Goal: Task Accomplishment & Management: Use online tool/utility

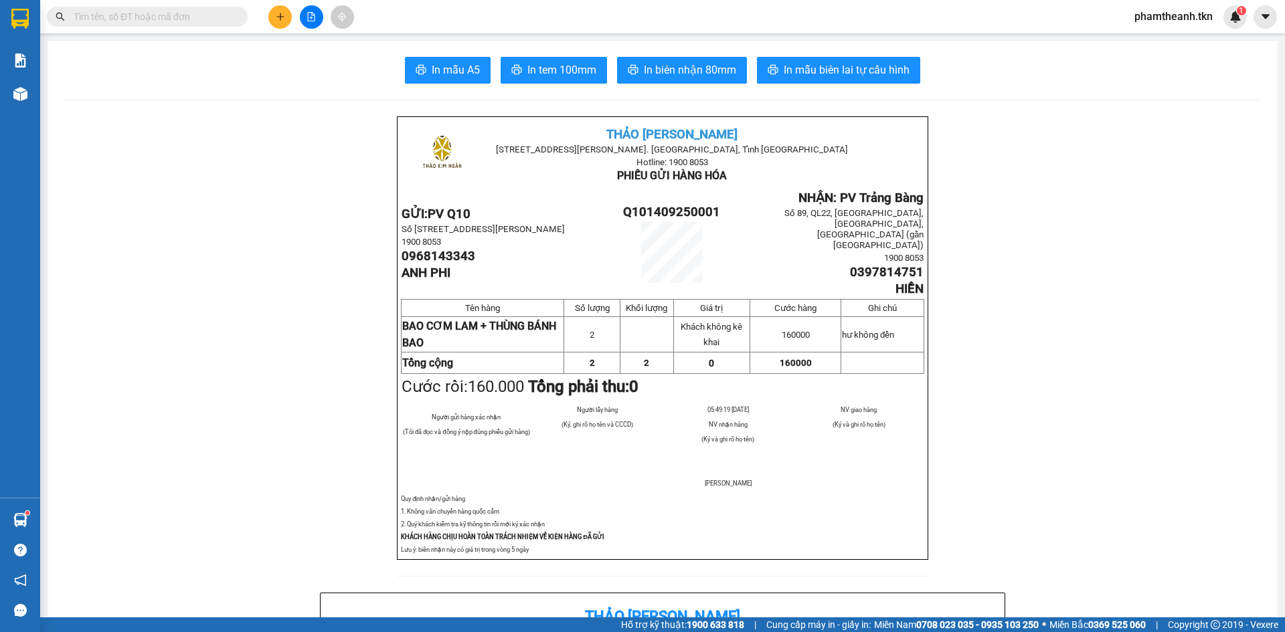
drag, startPoint x: 0, startPoint y: 0, endPoint x: 274, endPoint y: 23, distance: 274.7
click at [274, 23] on button at bounding box center [279, 16] width 23 height 23
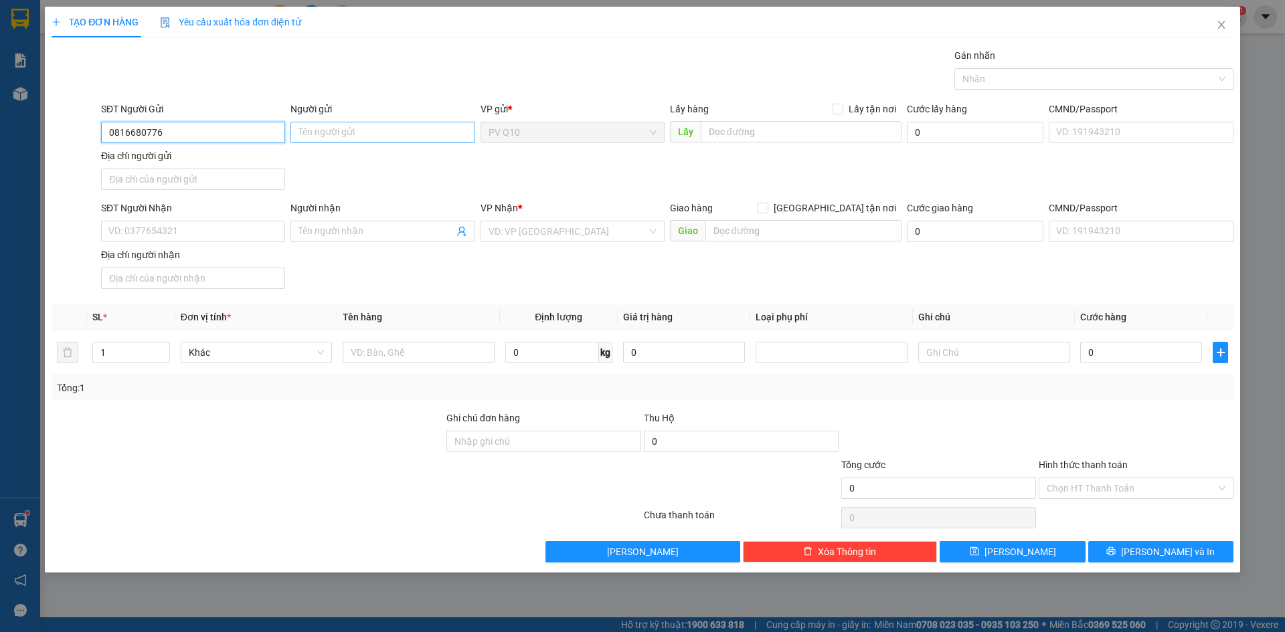
type input "0816680776"
click at [347, 133] on input "Người gửi" at bounding box center [382, 132] width 184 height 21
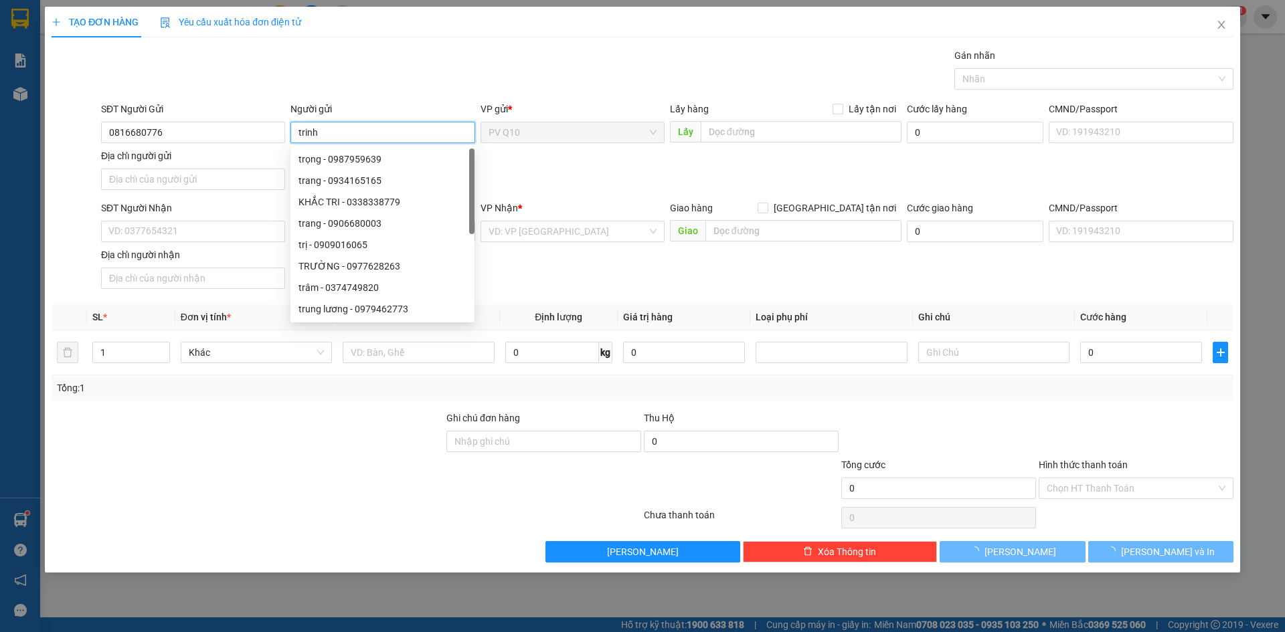
type input "trinh"
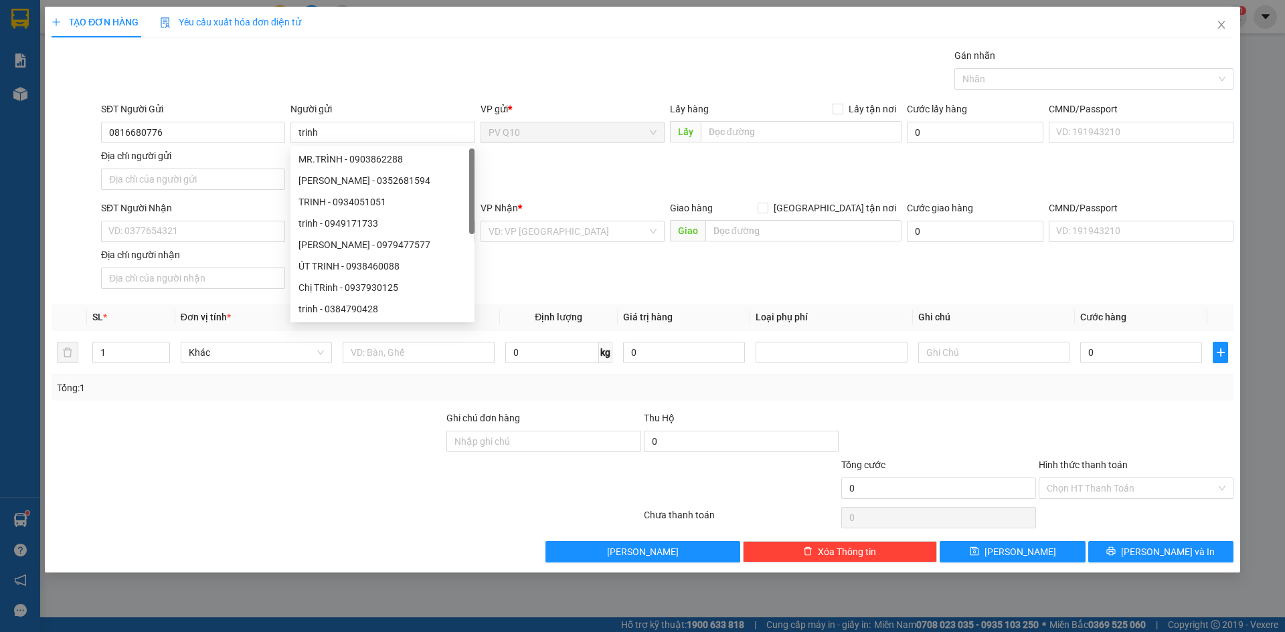
click at [206, 116] on div "SĐT Người Gửi" at bounding box center [193, 112] width 184 height 20
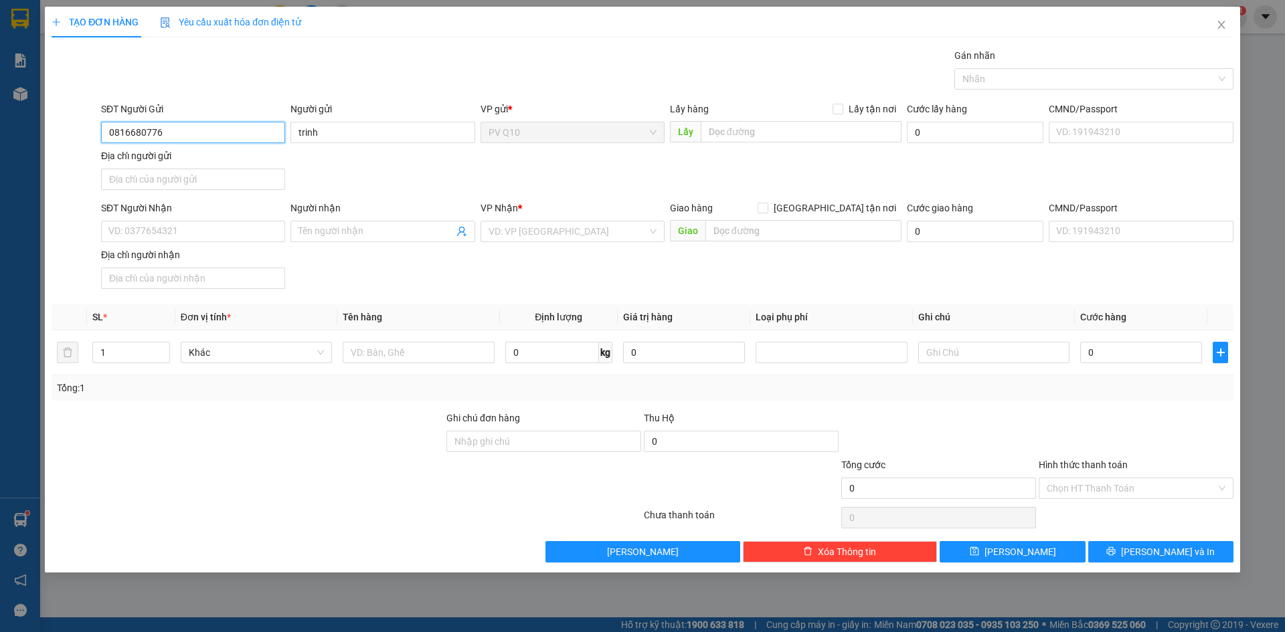
click at [174, 132] on input "0816680776" at bounding box center [193, 132] width 184 height 21
type input "0816680776"
click at [318, 148] on div "Người gửi trinh" at bounding box center [382, 125] width 184 height 47
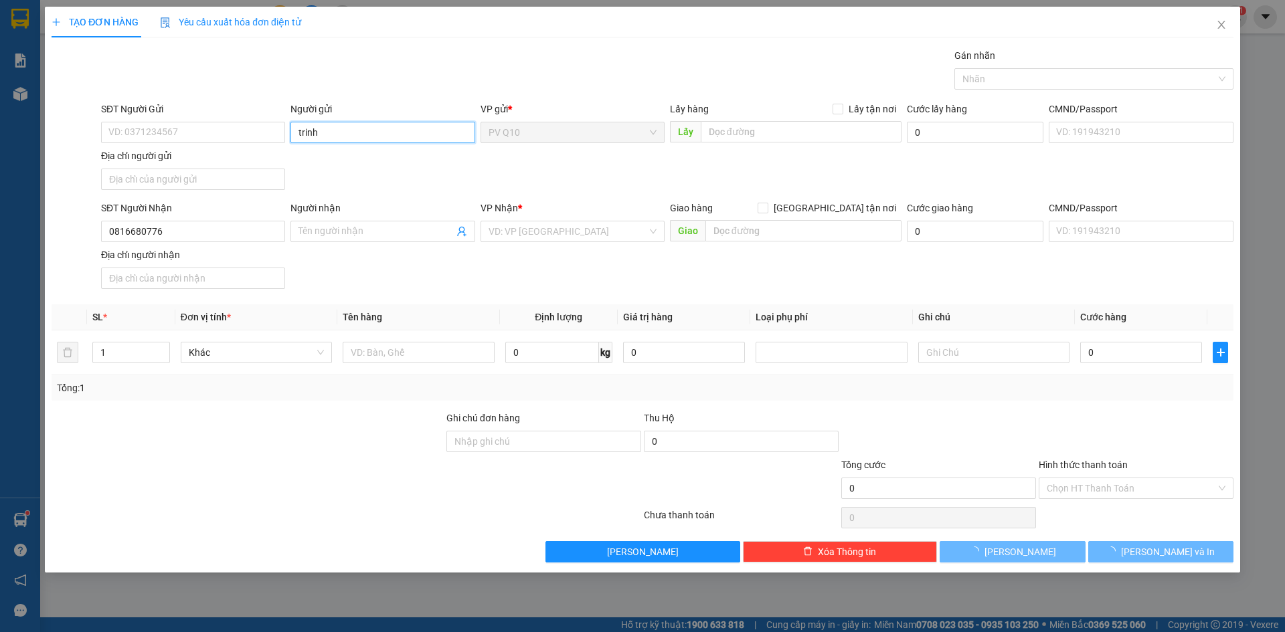
click at [329, 131] on input "trinh" at bounding box center [382, 132] width 184 height 21
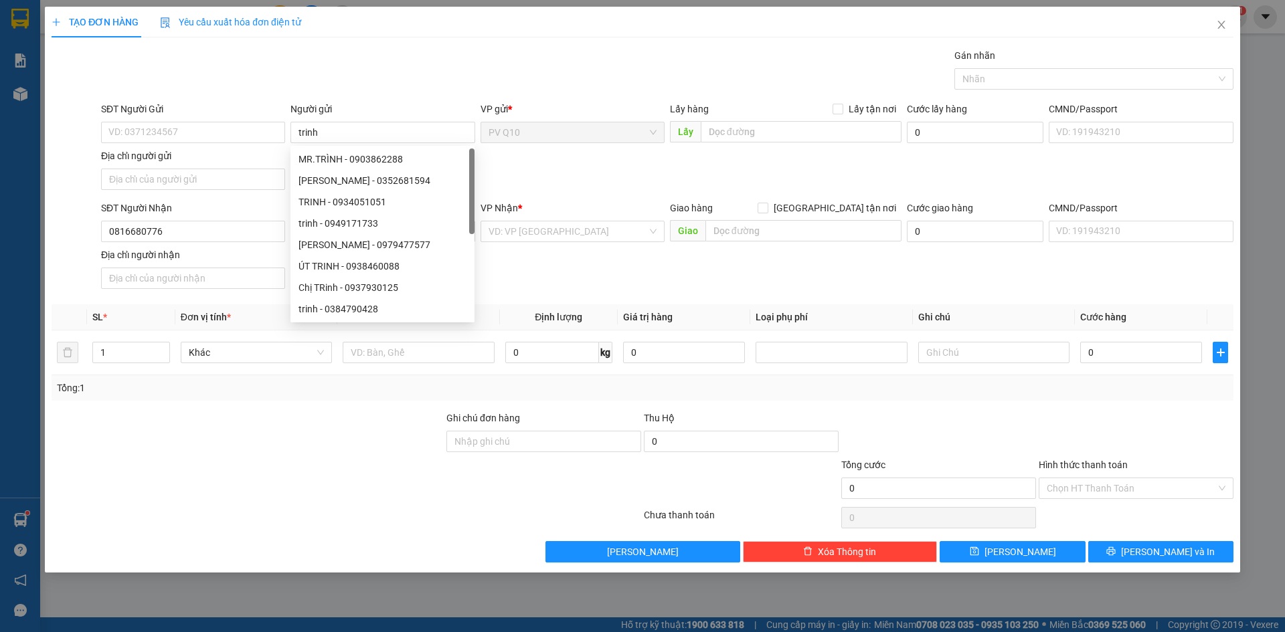
click at [504, 285] on div "SĐT Người Nhận 0816680776 Người nhận Tên người nhận VP Nhận * VD: VP [GEOGRAPHI…" at bounding box center [667, 248] width 1138 height 94
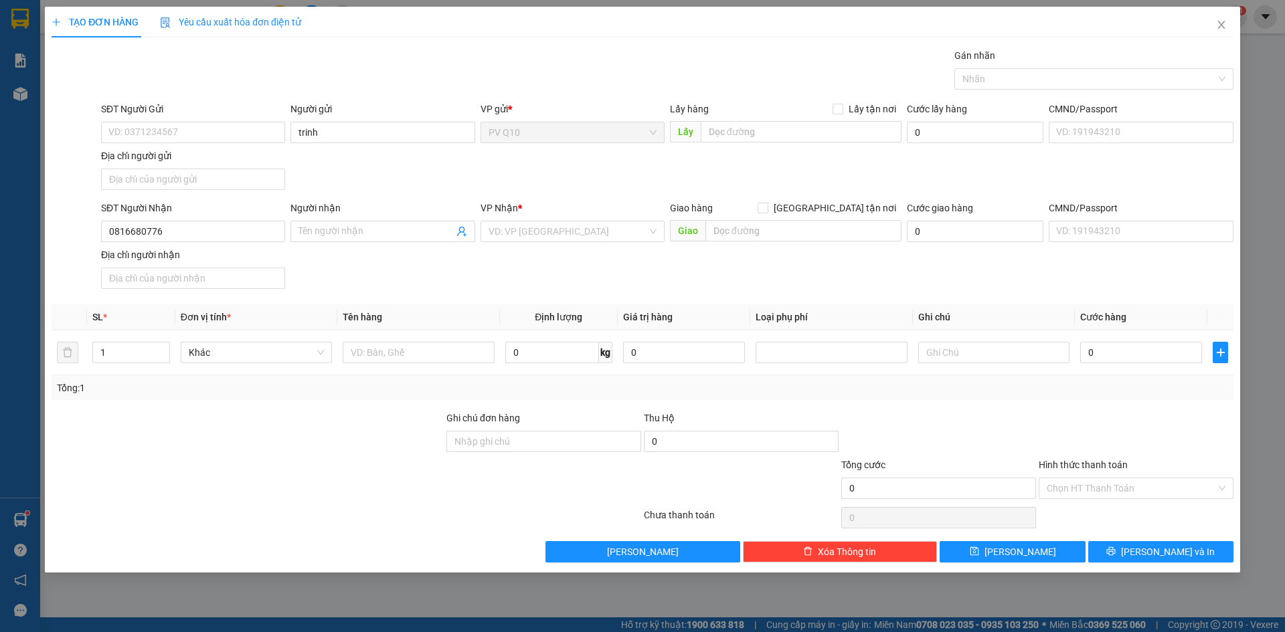
drag, startPoint x: 568, startPoint y: 296, endPoint x: 402, endPoint y: 217, distance: 183.8
click at [567, 296] on div "Transit Pickup Surcharge Ids Transit Deliver Surcharge Ids Transit Deliver Surc…" at bounding box center [643, 305] width 1182 height 515
click at [357, 130] on input "trinh" at bounding box center [382, 132] width 184 height 21
click at [357, 129] on input "trinh" at bounding box center [382, 132] width 184 height 21
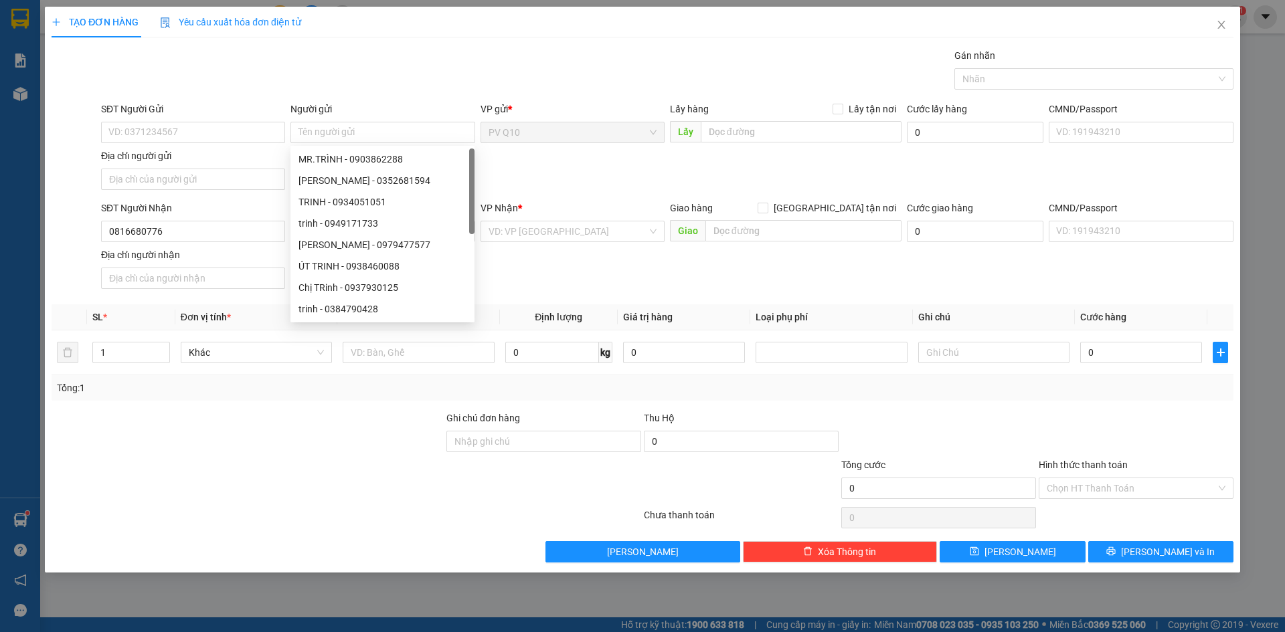
click at [565, 246] on div "VP Nhận * VD: VP [GEOGRAPHIC_DATA]" at bounding box center [572, 224] width 184 height 47
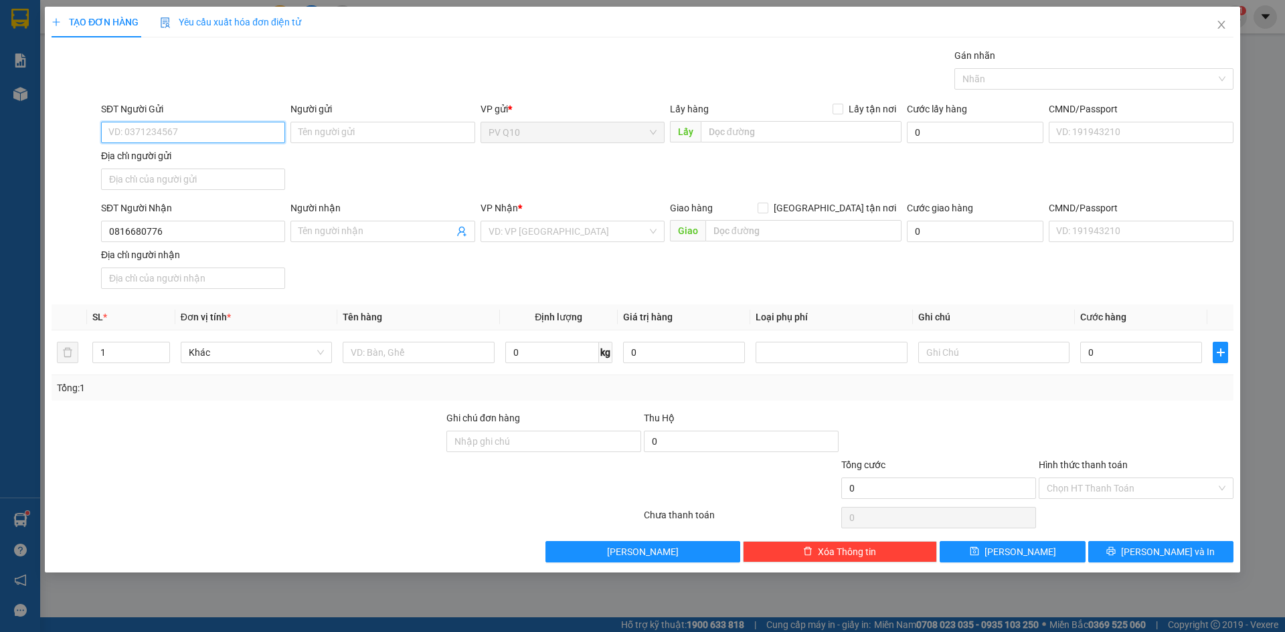
click at [234, 133] on input "SĐT Người Gửi" at bounding box center [193, 132] width 184 height 21
type input "0977585252"
click at [325, 121] on div "Người gửi" at bounding box center [382, 112] width 184 height 20
click at [371, 140] on input "Người gửi" at bounding box center [382, 132] width 184 height 21
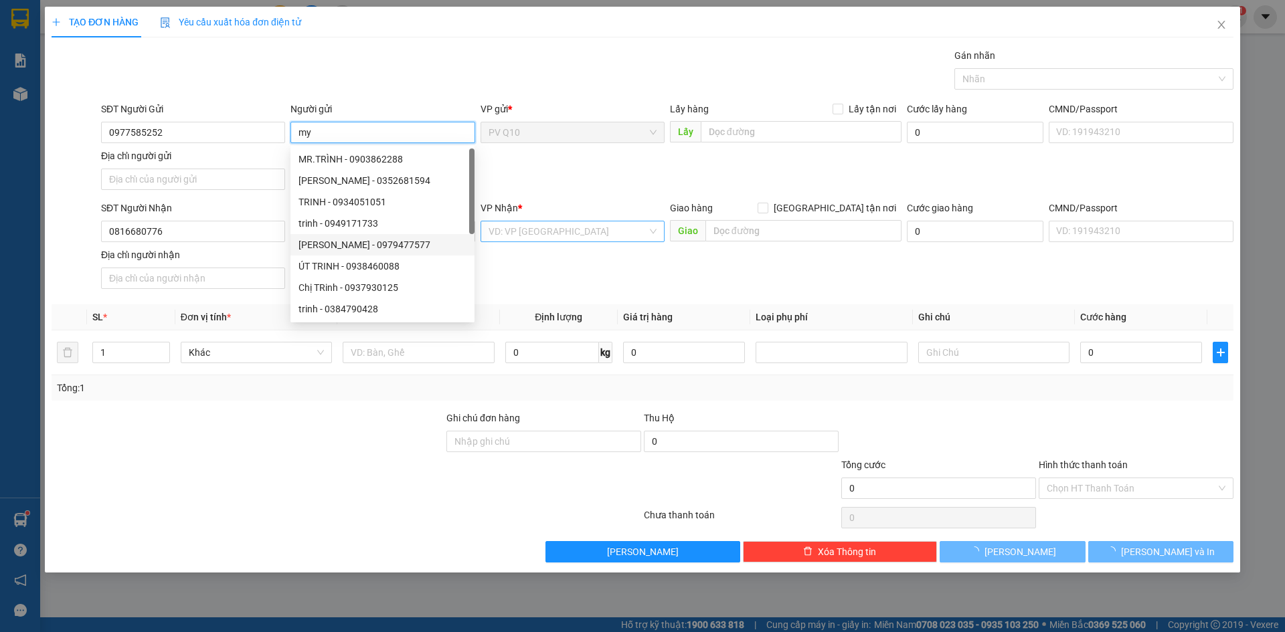
type input "my"
click at [561, 233] on input "search" at bounding box center [567, 231] width 159 height 20
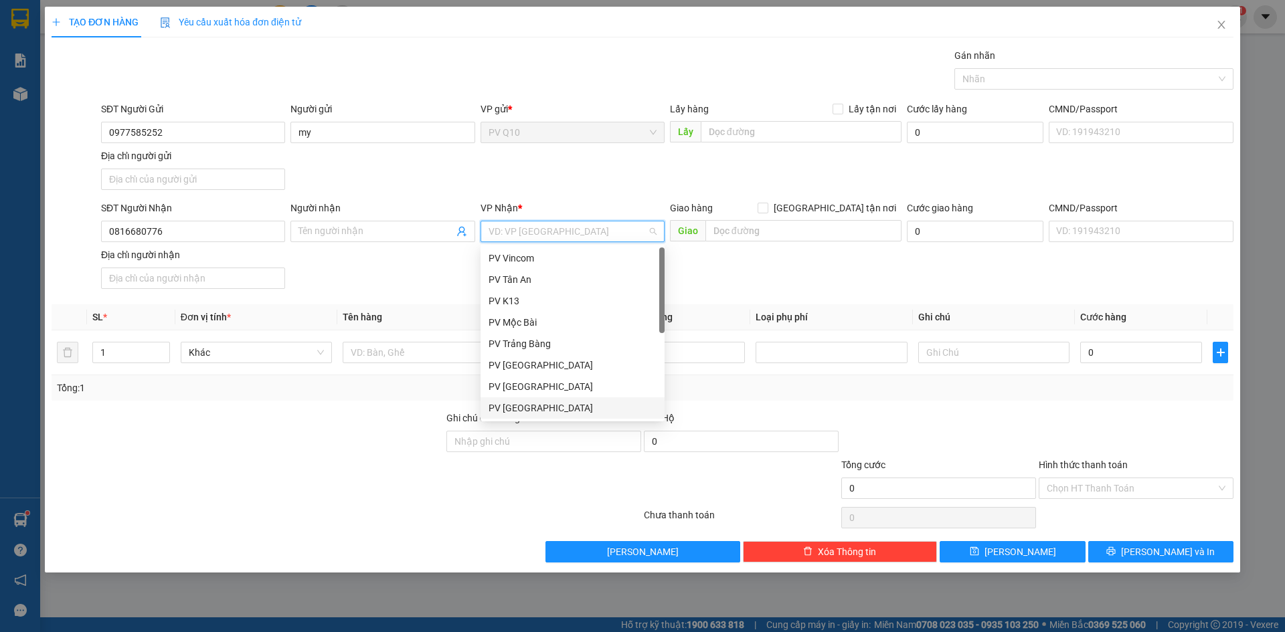
click at [521, 406] on div "PV [GEOGRAPHIC_DATA]" at bounding box center [572, 408] width 168 height 15
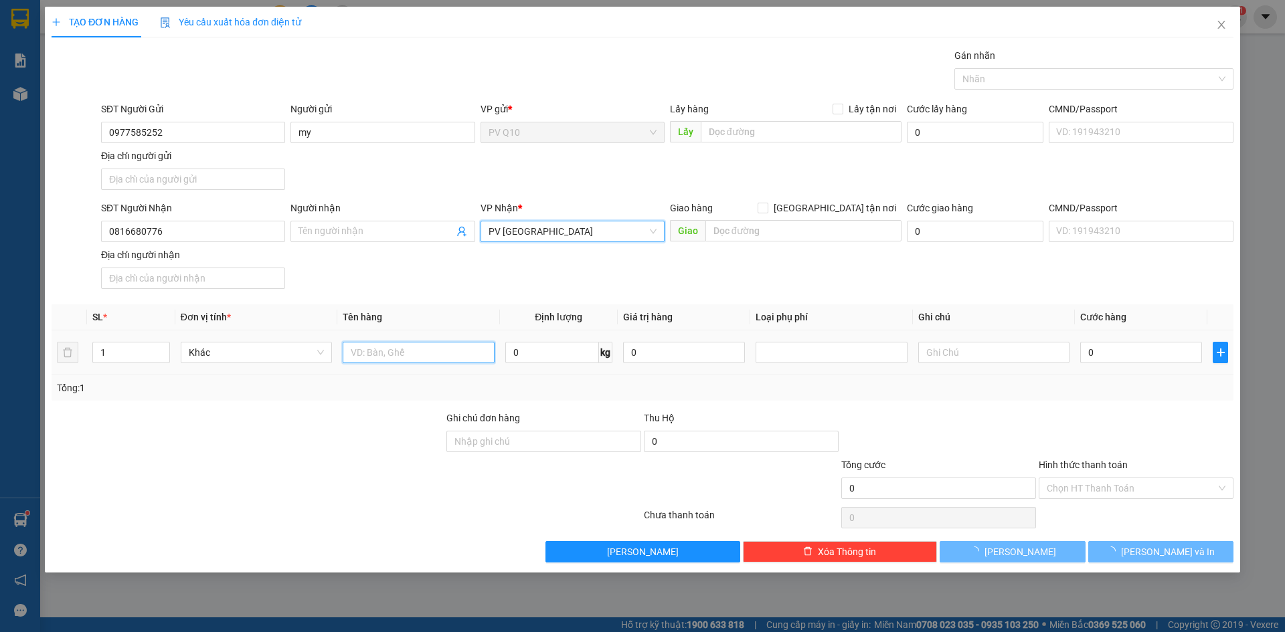
click at [432, 356] on input "text" at bounding box center [418, 352] width 151 height 21
type input "quần áo"
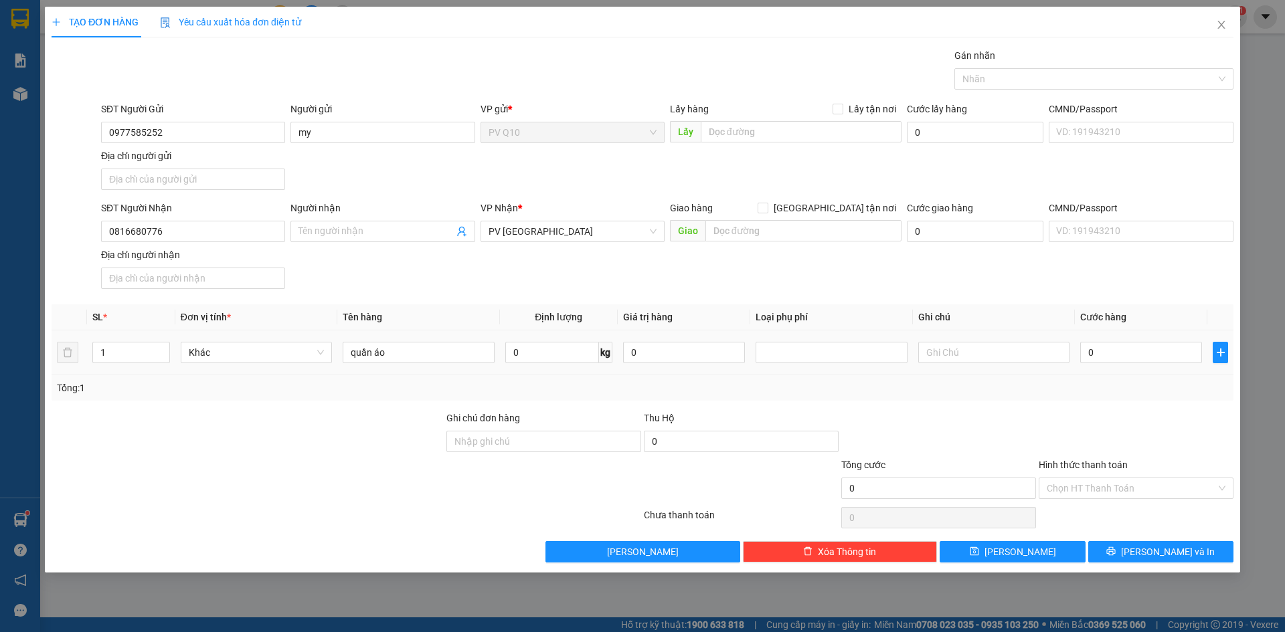
click at [1123, 364] on div "0" at bounding box center [1141, 352] width 122 height 27
click at [1125, 355] on input "0" at bounding box center [1141, 352] width 122 height 21
type input "4"
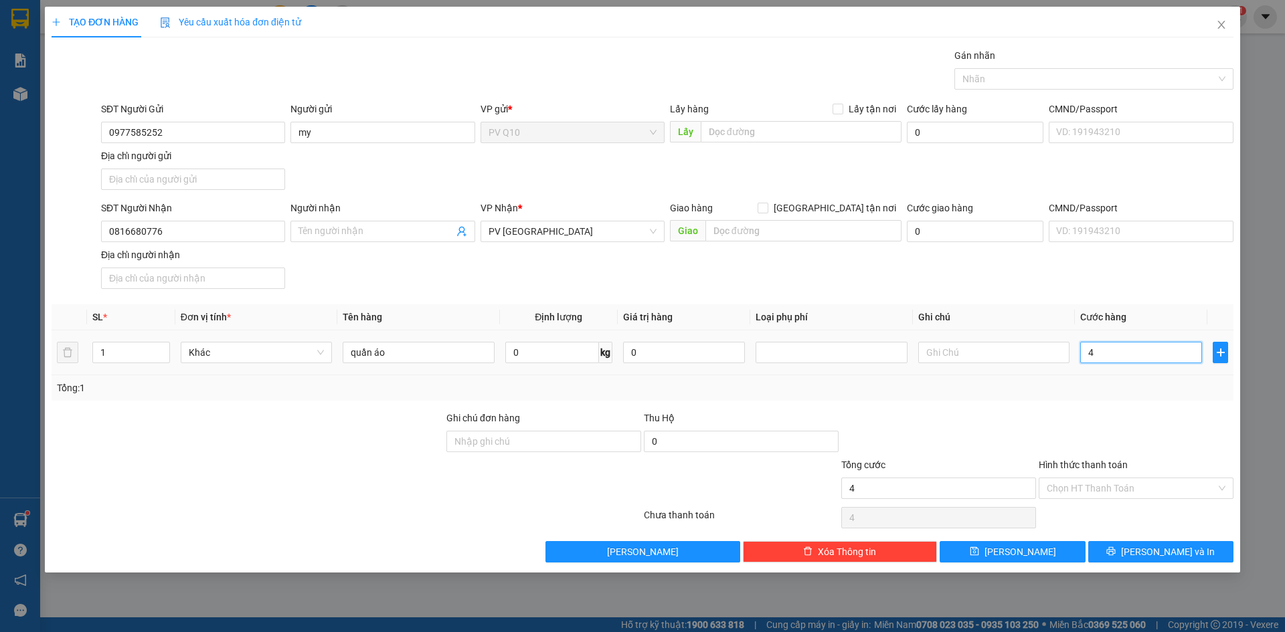
type input "40"
type input "400"
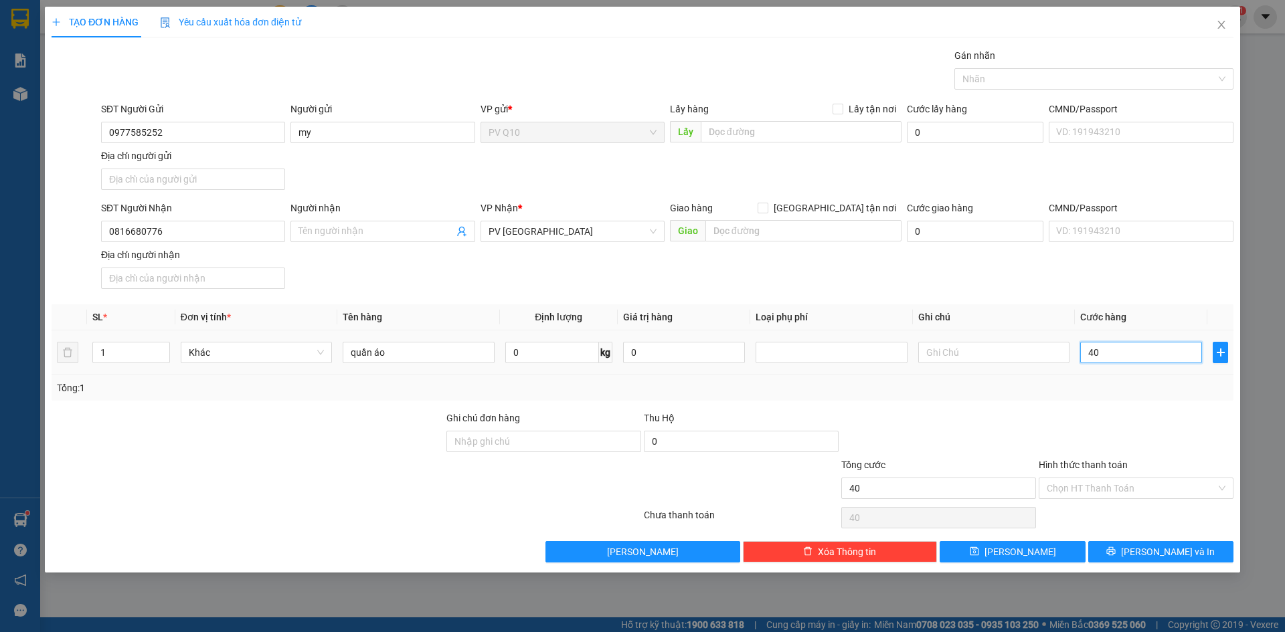
type input "400"
type input "4.000"
type input "40.000"
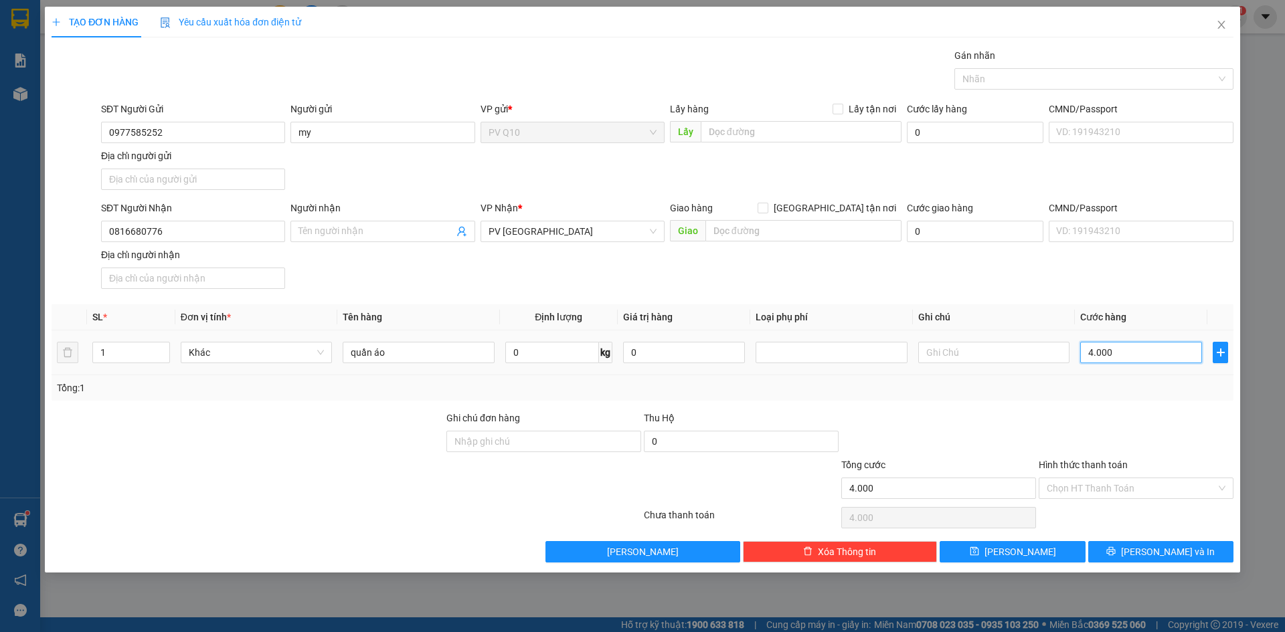
type input "40.000"
click at [938, 355] on input "text" at bounding box center [993, 352] width 151 height 21
type input "ko bao hư"
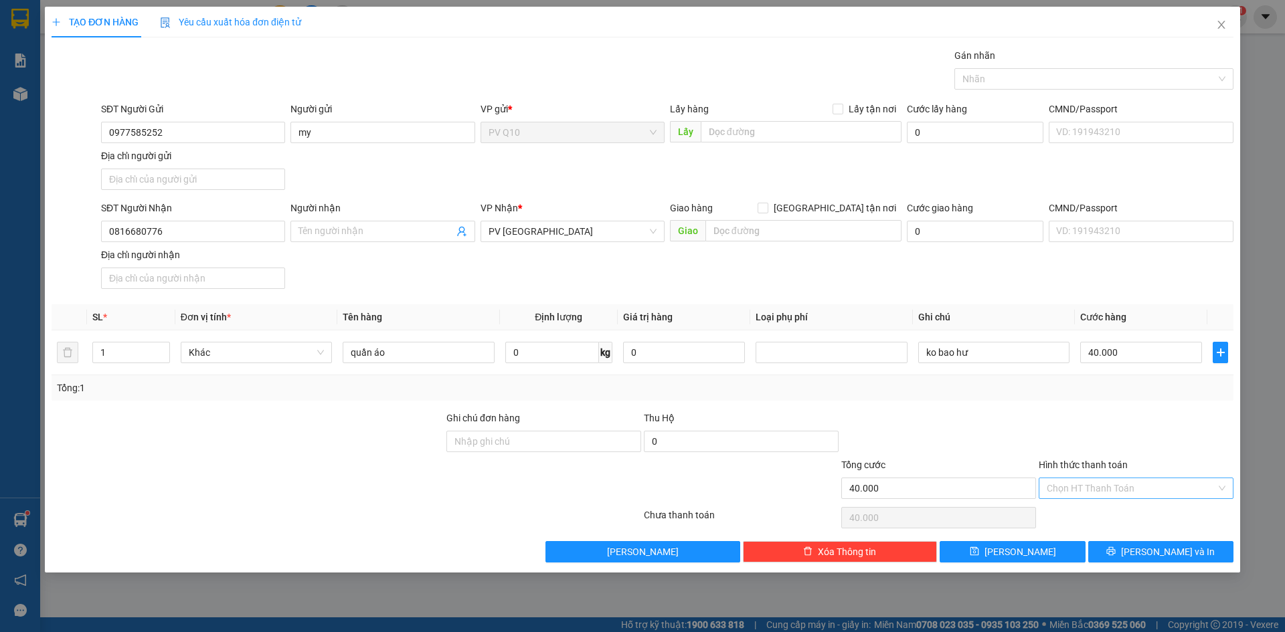
click at [1075, 496] on input "Hình thức thanh toán" at bounding box center [1131, 488] width 169 height 20
click at [1069, 509] on div "Tại văn phòng" at bounding box center [1136, 515] width 179 height 15
type input "0"
click at [1127, 548] on button "[PERSON_NAME] và In" at bounding box center [1160, 551] width 145 height 21
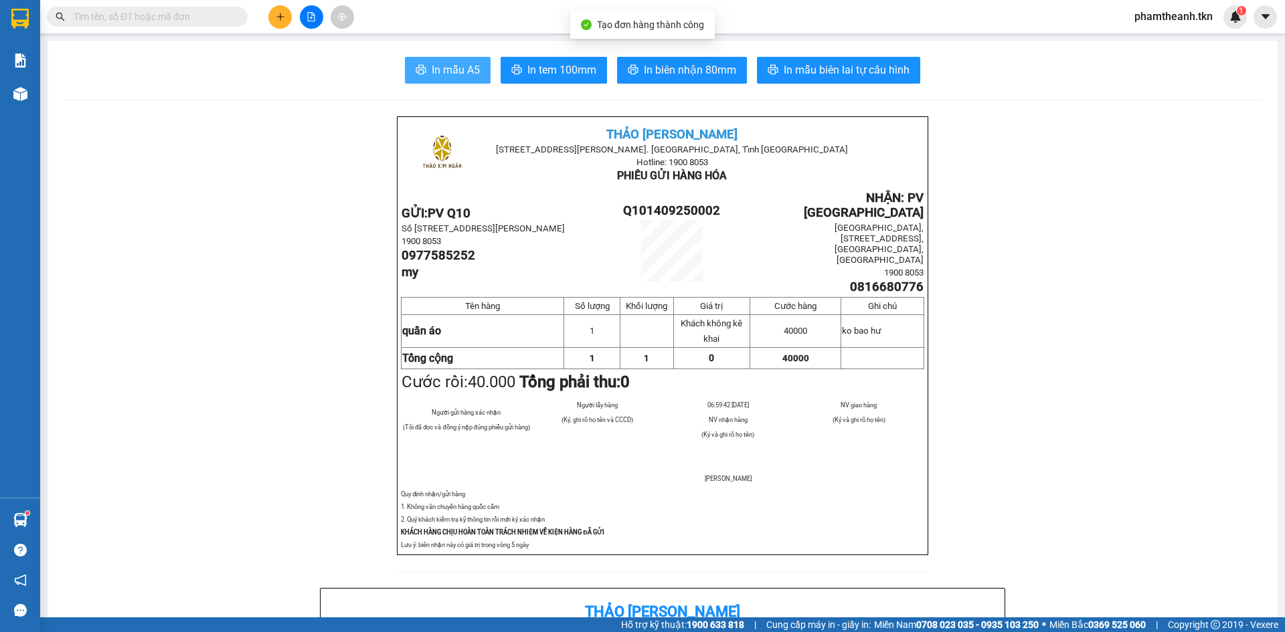
click at [452, 61] on button "In mẫu A5" at bounding box center [448, 70] width 86 height 27
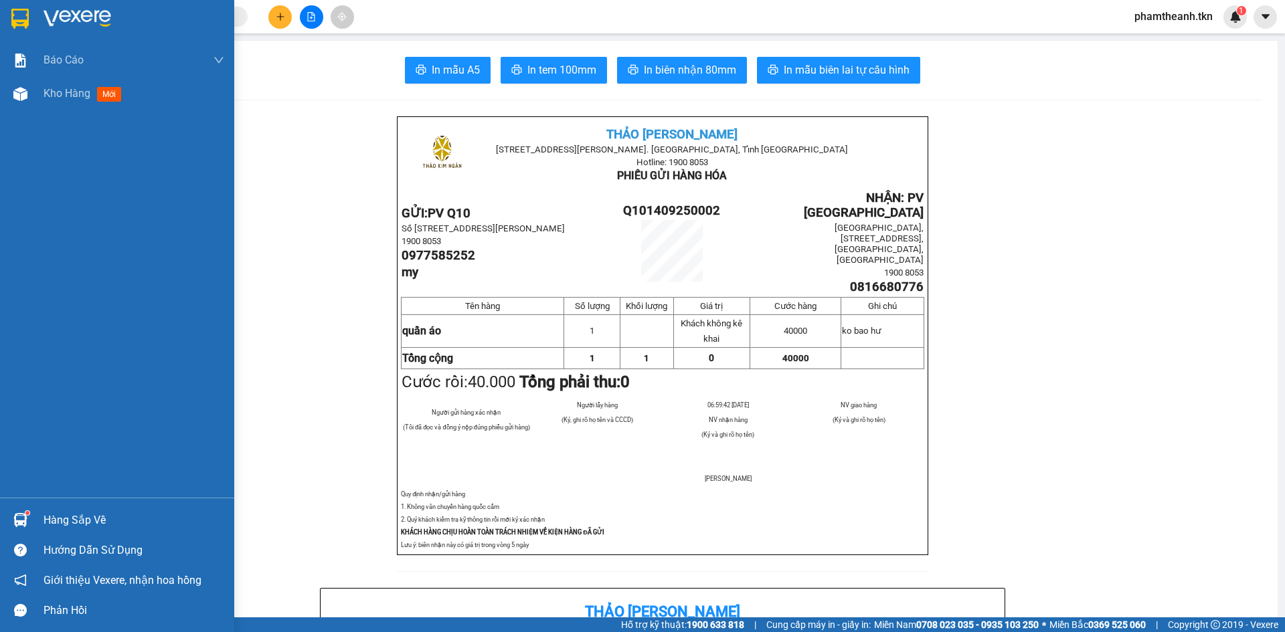
drag, startPoint x: 29, startPoint y: 24, endPoint x: 97, endPoint y: 23, distance: 68.3
click at [29, 24] on img at bounding box center [19, 19] width 17 height 20
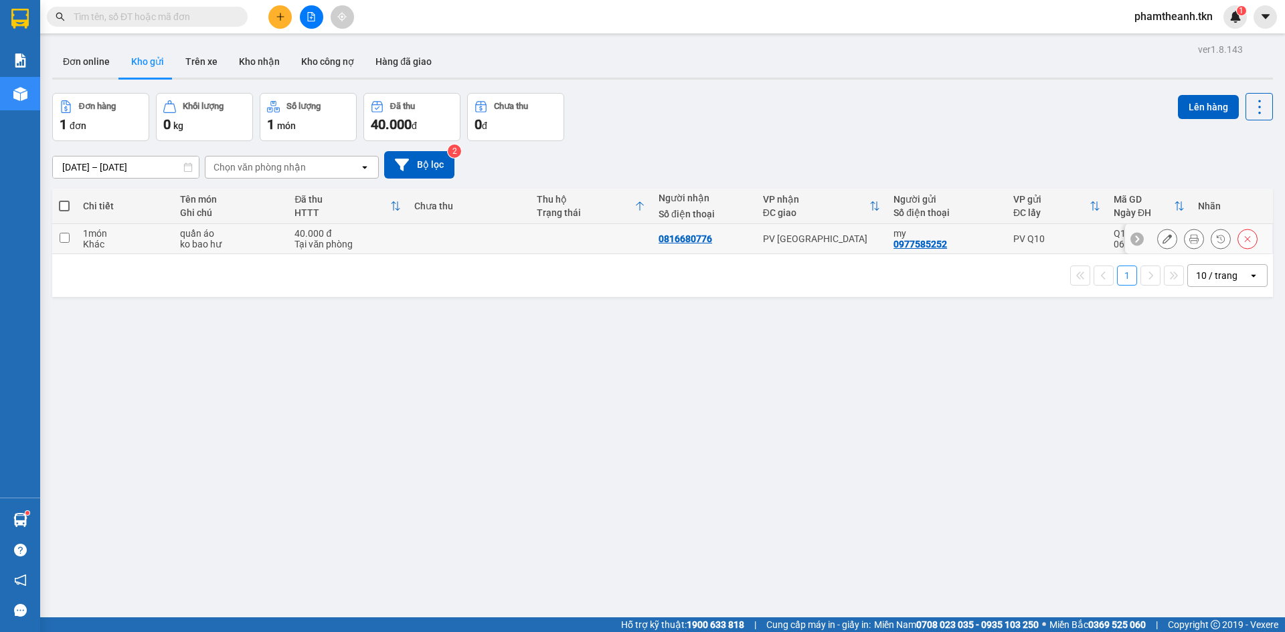
click at [211, 231] on div "quần áo" at bounding box center [230, 233] width 101 height 11
checkbox input "true"
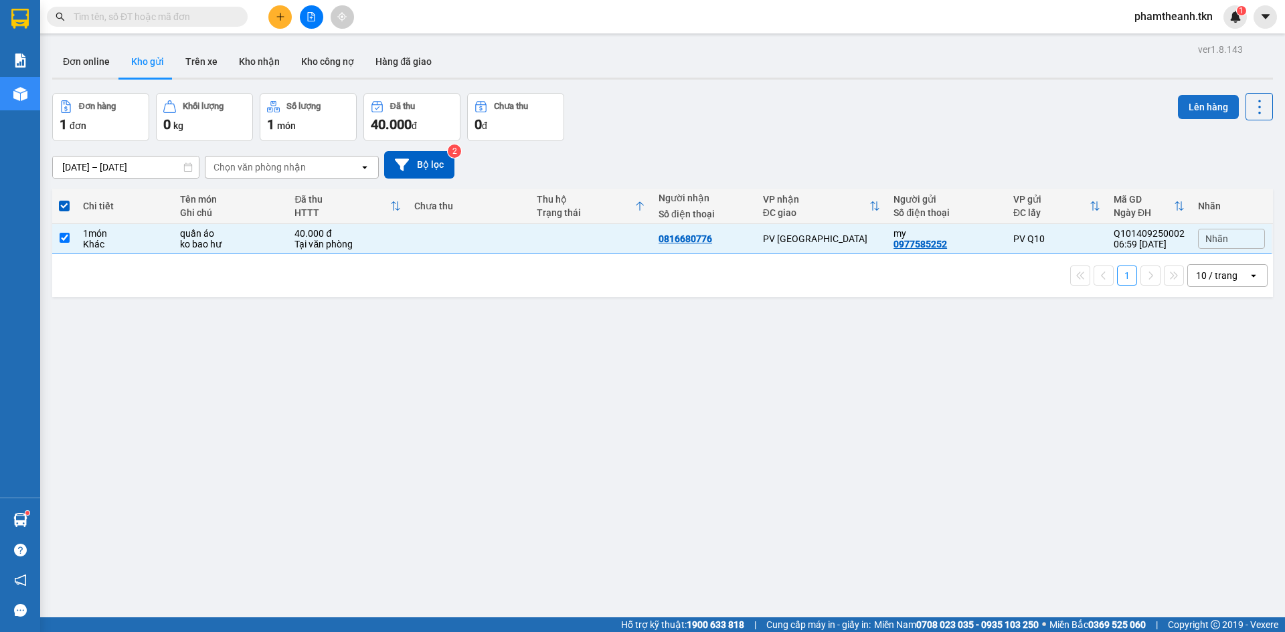
click at [1185, 114] on button "Lên hàng" at bounding box center [1208, 107] width 61 height 24
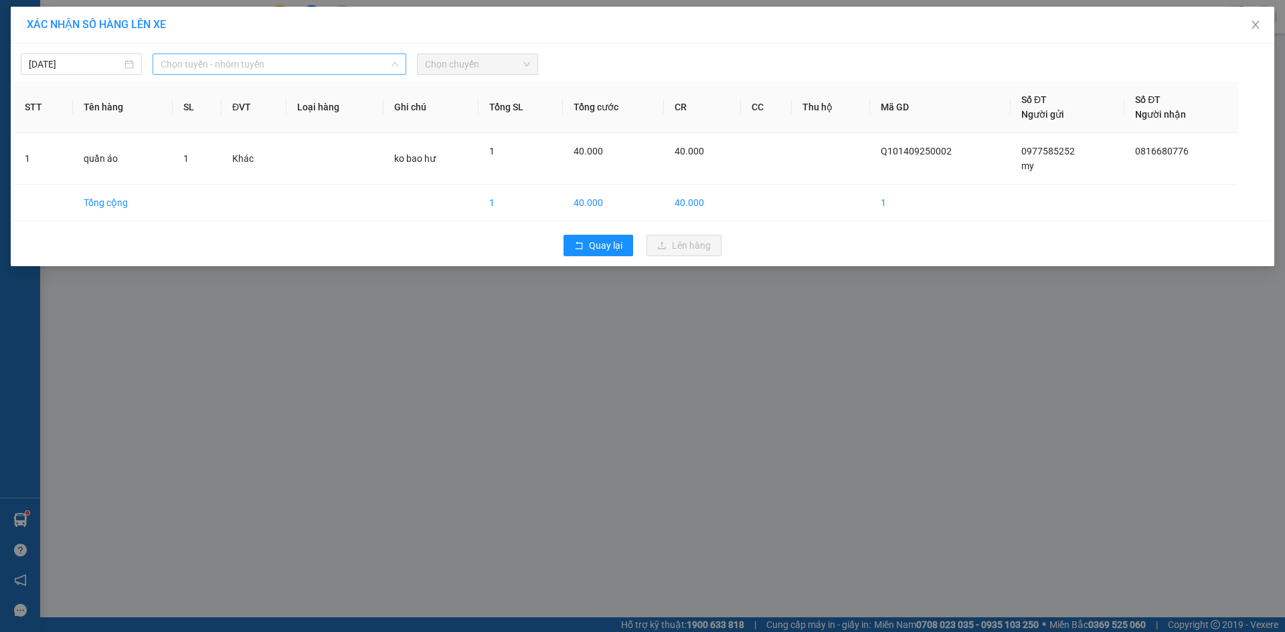
click at [365, 62] on span "Chọn tuyến - nhóm tuyến" at bounding box center [280, 64] width 238 height 20
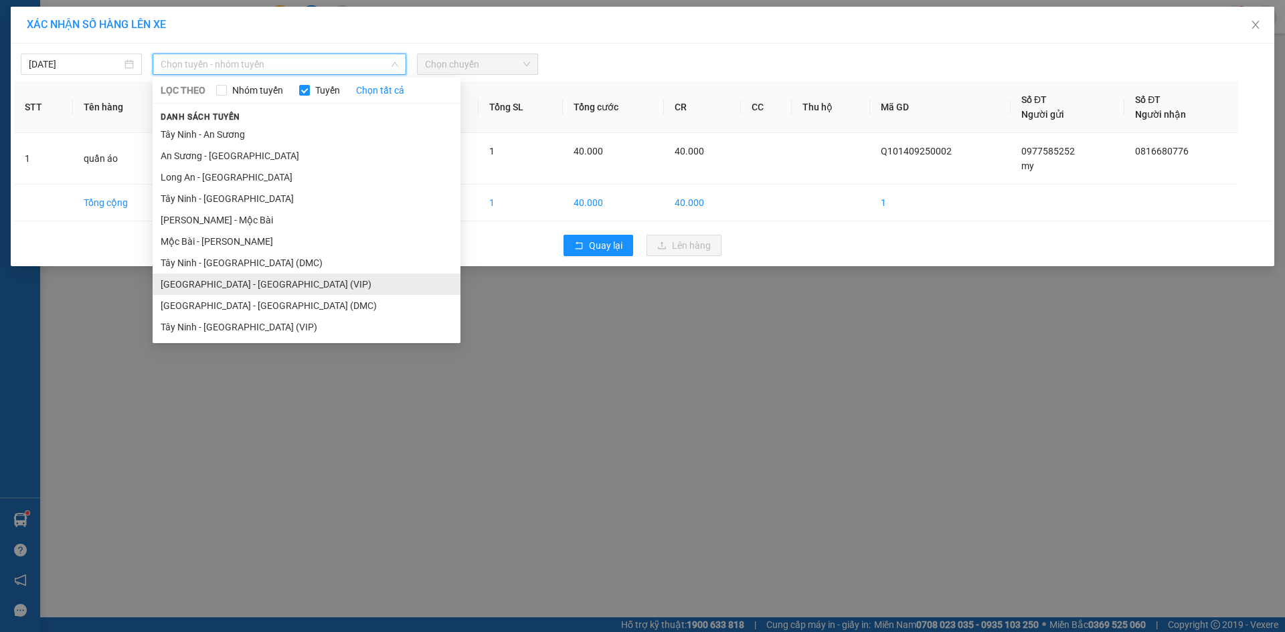
click at [264, 280] on li "[GEOGRAPHIC_DATA] - [GEOGRAPHIC_DATA] (VIP)" at bounding box center [307, 284] width 308 height 21
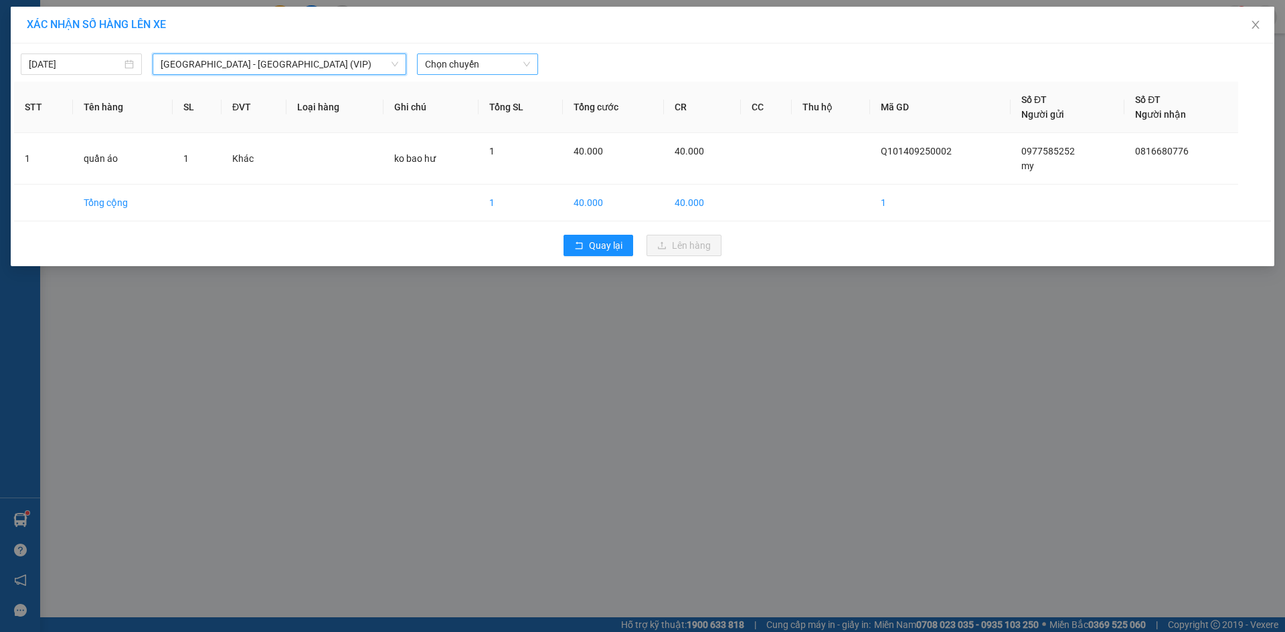
click at [474, 66] on span "Chọn chuyến" at bounding box center [477, 64] width 105 height 20
type input "9535"
click at [505, 80] on div "07:40 - 50H-495.35" at bounding box center [477, 90] width 120 height 21
click at [505, 93] on th "Tổng SL" at bounding box center [520, 108] width 84 height 52
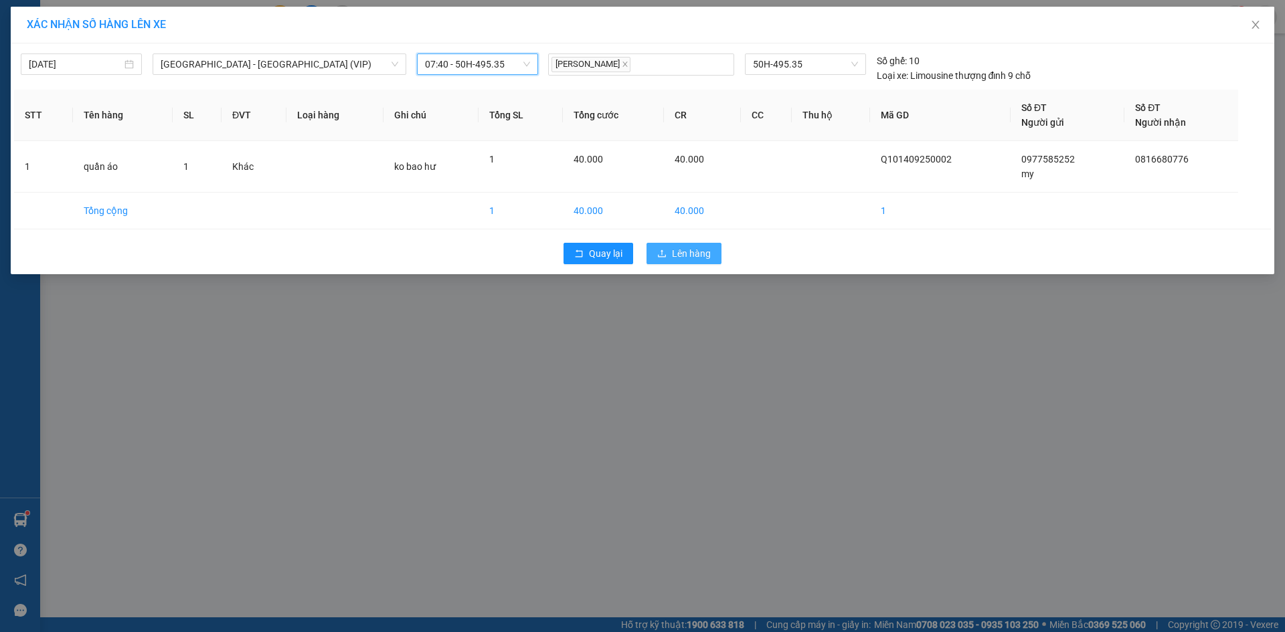
click at [498, 94] on th "Tổng SL" at bounding box center [520, 116] width 84 height 52
click at [679, 255] on span "Lên hàng" at bounding box center [691, 253] width 39 height 15
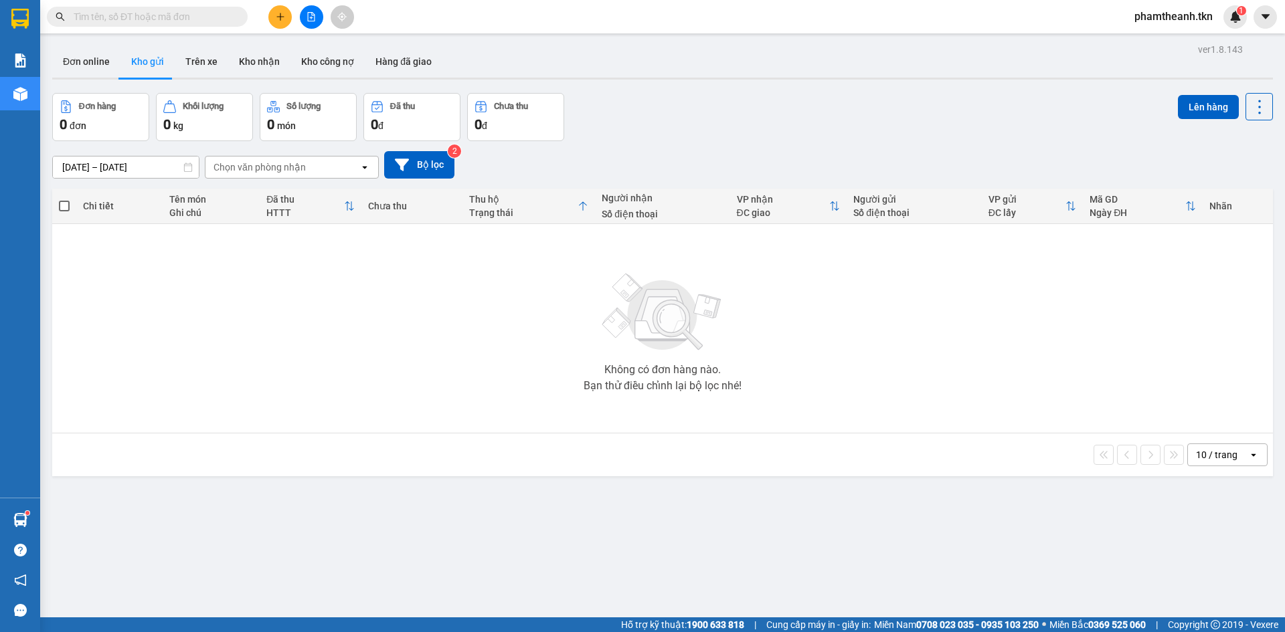
click at [458, 379] on div "Không có đơn hàng nào. Bạn thử điều chỉnh lại bộ lọc nhé!" at bounding box center [662, 328] width 1207 height 201
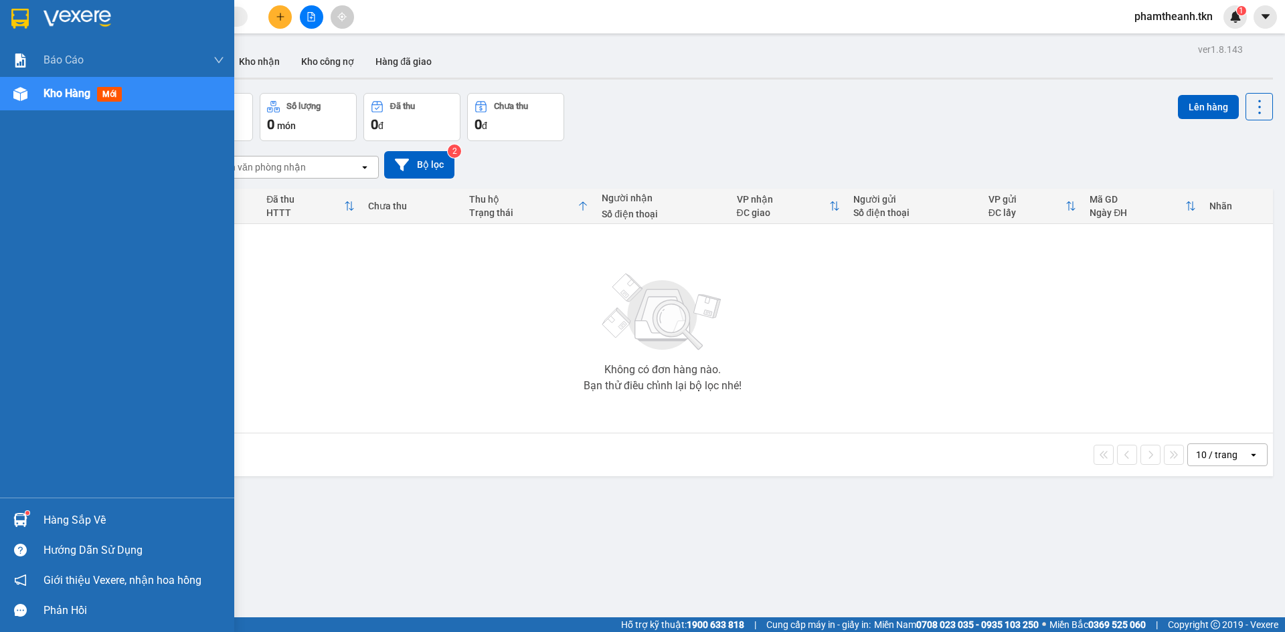
click at [27, 518] on img at bounding box center [20, 520] width 14 height 14
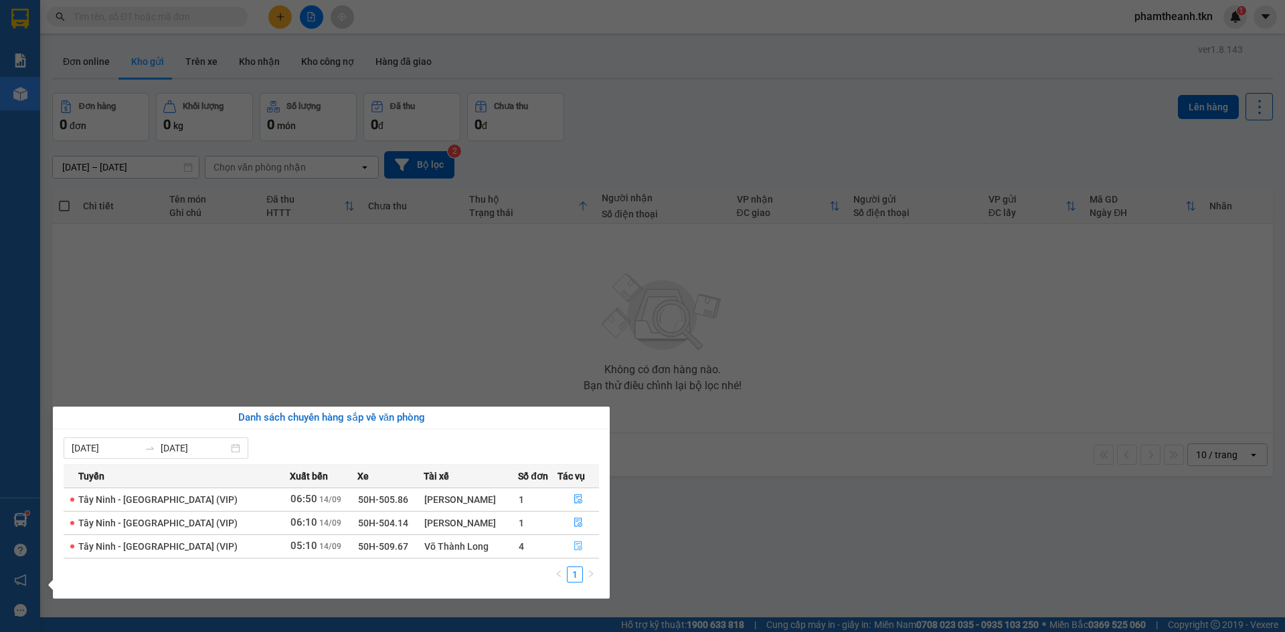
click at [574, 543] on icon "file-done" at bounding box center [578, 546] width 8 height 9
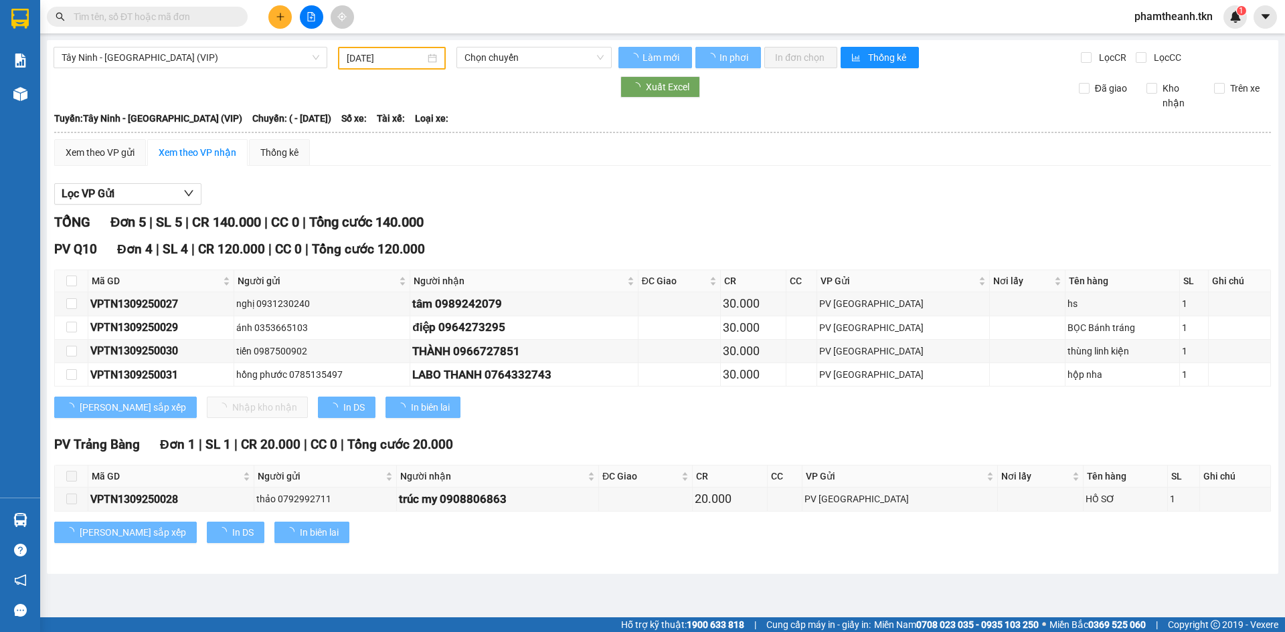
type input "[DATE]"
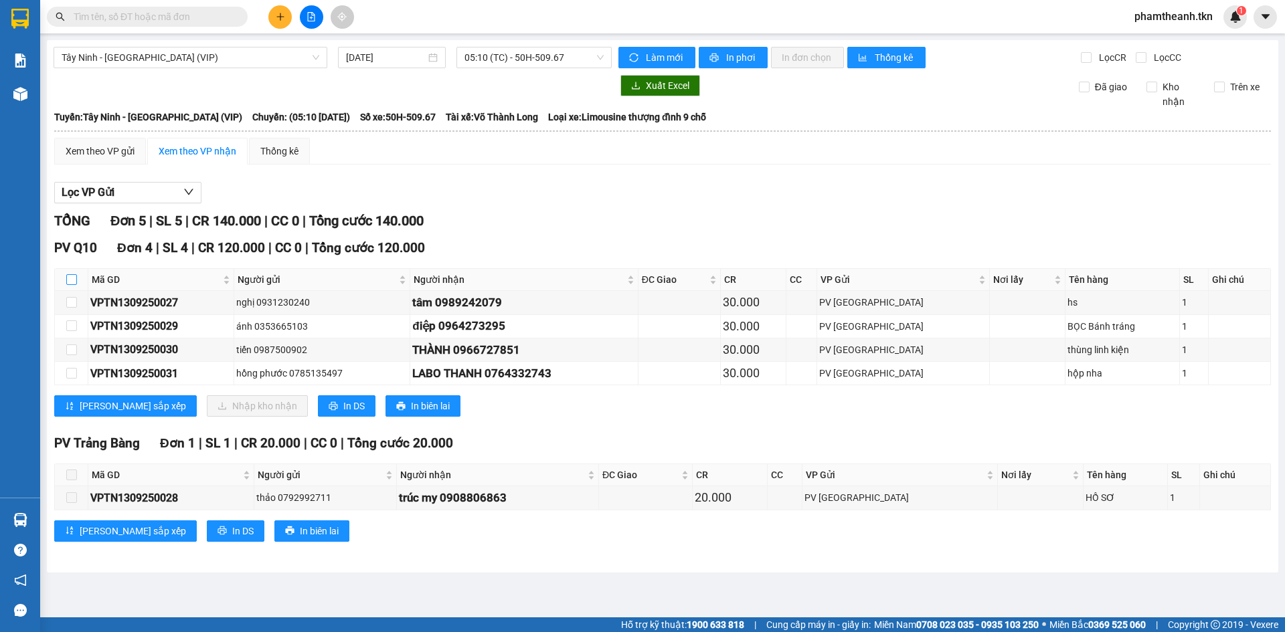
click at [74, 279] on input "checkbox" at bounding box center [71, 279] width 11 height 11
checkbox input "true"
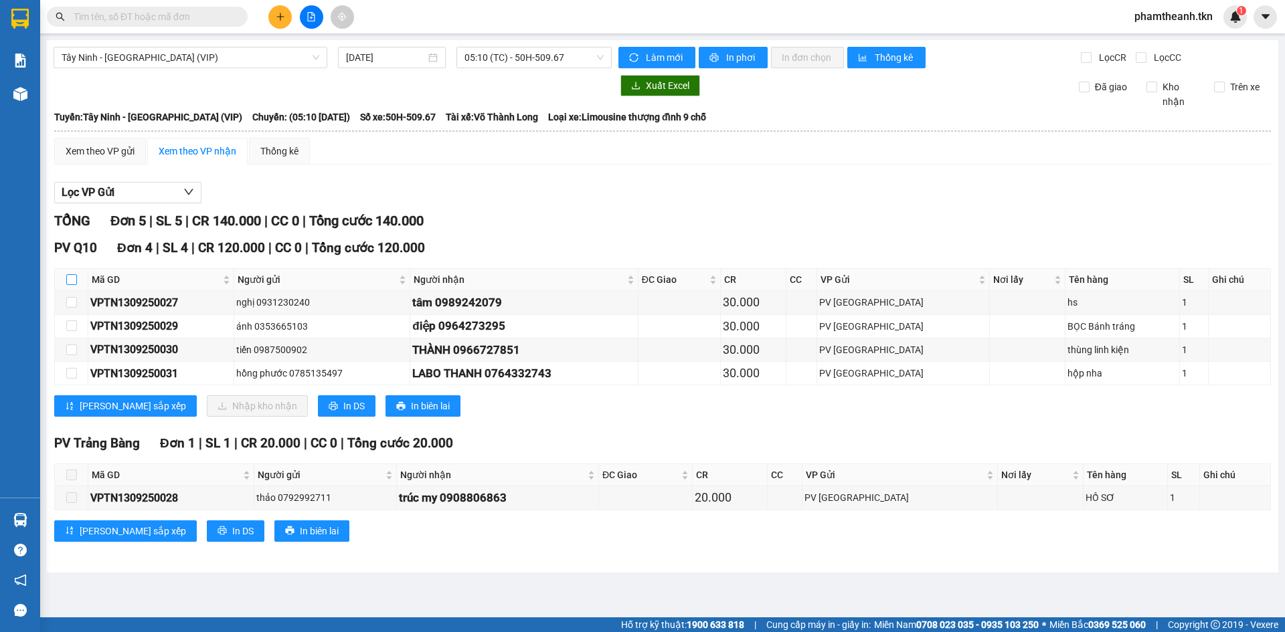
checkbox input "true"
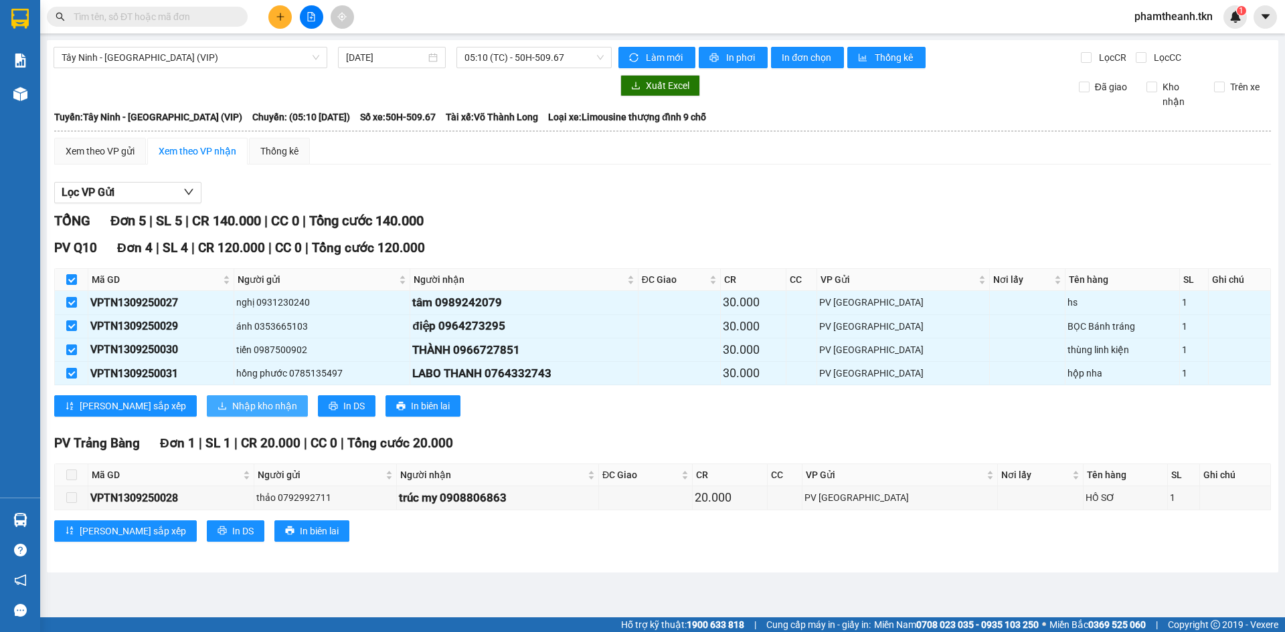
click at [232, 412] on span "Nhập kho nhận" at bounding box center [264, 406] width 65 height 15
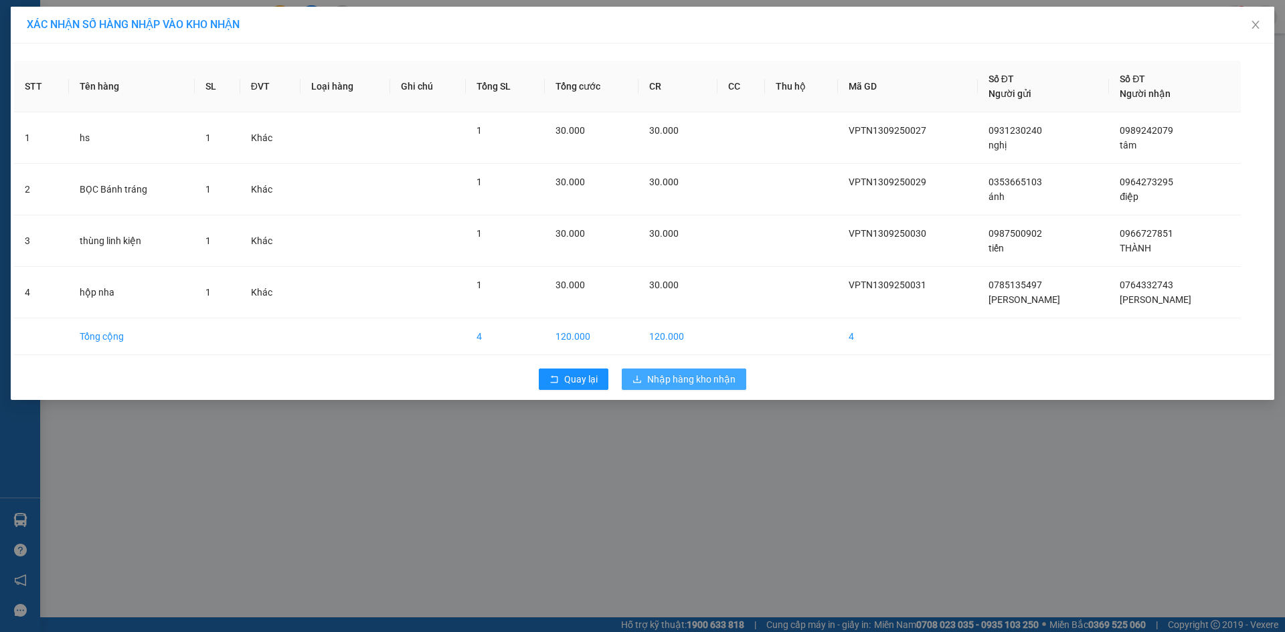
click at [650, 373] on span "Nhập hàng kho nhận" at bounding box center [691, 379] width 88 height 15
